Goal: Complete application form

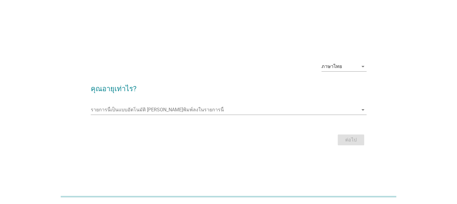
click at [252, 115] on div "รายการนี้เป็นแบบอัตโนมัติ [PERSON_NAME]พิมพ์ลงในรายการนี้ arrow_drop_down" at bounding box center [229, 113] width 276 height 16
click at [250, 112] on input "รายการนี้เป็นแบบอัตโนมัติ คุณสามารถพิมพ์ลงในรายการนี้" at bounding box center [224, 110] width 267 height 10
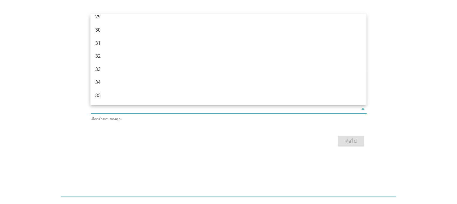
scroll to position [330, 0]
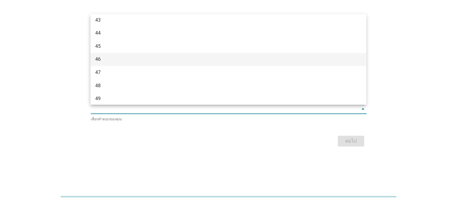
click at [247, 58] on div "46" at bounding box center [217, 59] width 244 height 7
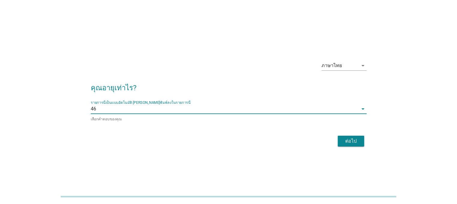
click at [347, 140] on div "ต่อไป" at bounding box center [350, 140] width 17 height 7
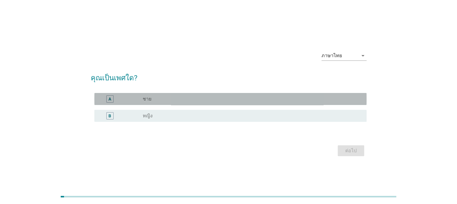
click at [218, 99] on div "radio_button_unchecked ชาย" at bounding box center [250, 99] width 214 height 6
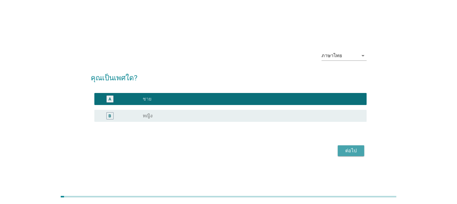
click at [346, 153] on div "ต่อไป" at bounding box center [350, 150] width 17 height 7
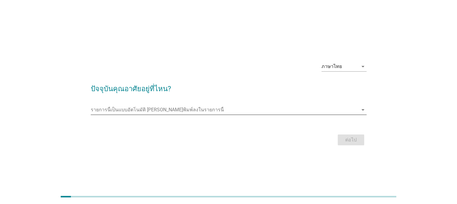
click at [213, 110] on input "รายการนี้เป็นแบบอัตโนมัติ คุณสามารถพิมพ์ลงในรายการนี้" at bounding box center [224, 110] width 267 height 10
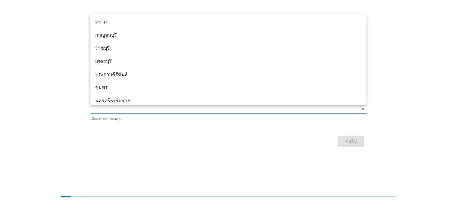
scroll to position [790, 0]
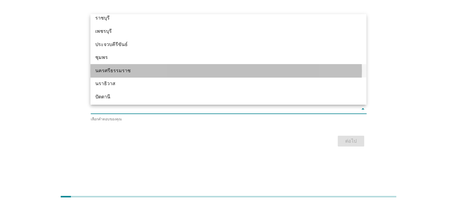
click at [132, 69] on div "นครศรีธรรมราช" at bounding box center [217, 70] width 244 height 7
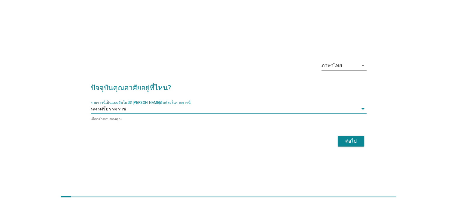
click at [350, 138] on div "ต่อไป" at bounding box center [350, 140] width 17 height 7
